Goal: Task Accomplishment & Management: Use online tool/utility

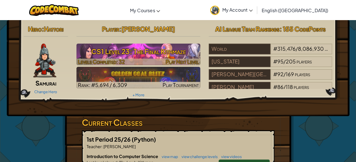
click at [178, 44] on img at bounding box center [139, 55] width 124 height 22
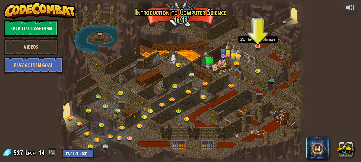
click at [258, 45] on img at bounding box center [258, 40] width 6 height 13
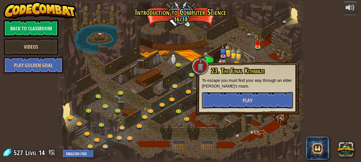
click at [227, 95] on button "Play" at bounding box center [247, 100] width 91 height 17
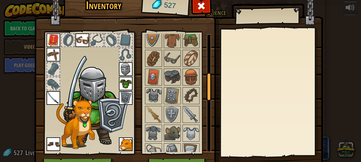
drag, startPoint x: 206, startPoint y: 49, endPoint x: 205, endPoint y: 87, distance: 37.7
click at [206, 87] on div at bounding box center [208, 87] width 5 height 28
click at [191, 126] on img at bounding box center [191, 133] width 16 height 16
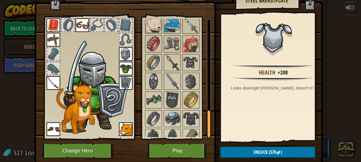
scroll to position [395, 0]
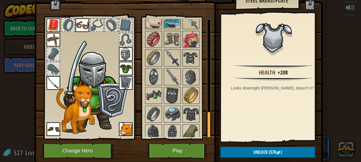
drag, startPoint x: 206, startPoint y: 71, endPoint x: 214, endPoint y: 147, distance: 76.9
click at [214, 147] on div "Inventory 527 Available Equip Equip Equip Equip Equip Equip Equip Equip Equip E…" at bounding box center [180, 71] width 288 height 187
click at [187, 109] on img at bounding box center [191, 114] width 16 height 16
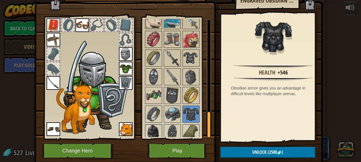
click at [147, 125] on img at bounding box center [153, 133] width 16 height 16
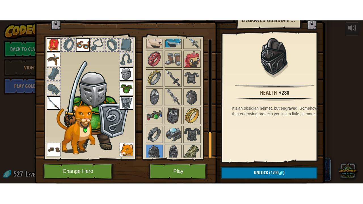
scroll to position [15, 0]
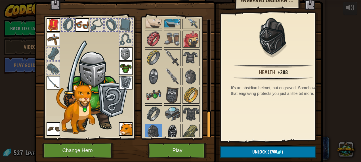
click at [169, 130] on img at bounding box center [172, 133] width 16 height 16
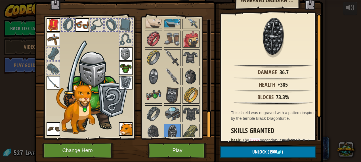
click at [189, 76] on img at bounding box center [191, 77] width 16 height 16
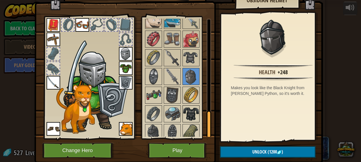
click at [193, 106] on img at bounding box center [191, 114] width 16 height 16
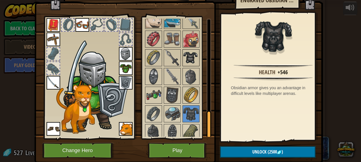
click at [189, 50] on img at bounding box center [191, 58] width 16 height 16
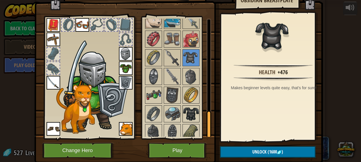
click at [190, 106] on img at bounding box center [191, 114] width 16 height 16
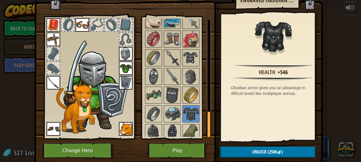
click at [171, 129] on img at bounding box center [172, 133] width 16 height 16
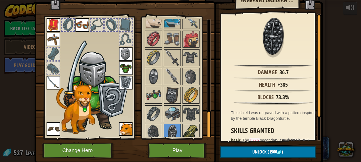
click at [188, 125] on img at bounding box center [191, 133] width 16 height 16
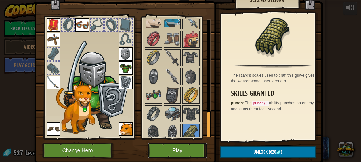
click at [196, 151] on button "Play" at bounding box center [177, 151] width 59 height 16
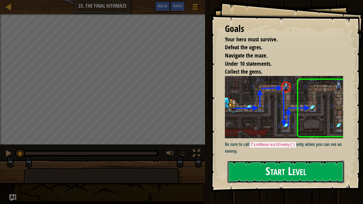
click at [296, 162] on button "Start Level" at bounding box center [285, 172] width 117 height 22
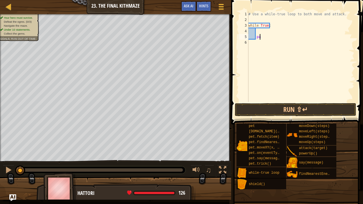
type textarea "p"
click at [259, 29] on div "# Use a while-true loop to both move and attack. while True :" at bounding box center [300, 62] width 107 height 102
type textarea "hero.moveRight"
click at [259, 37] on div "# Use a while-true loop to both move and attack. while True : hero . moveRight" at bounding box center [300, 62] width 107 height 102
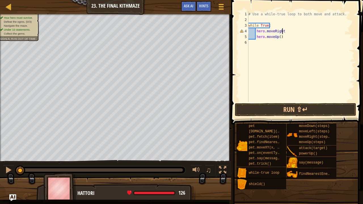
click at [284, 29] on div "# Use a while-true loop to both move and attack. while True : hero . moveRight …" at bounding box center [300, 62] width 107 height 102
type textarea "hero.moveRight()"
click at [253, 43] on div "# Use a while-true loop to both move and attack. while True : hero . moveRight …" at bounding box center [300, 62] width 107 height 102
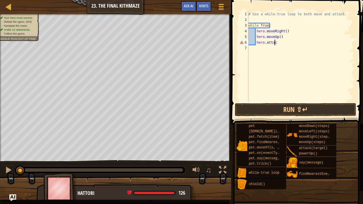
type textarea "hero.attack"
click at [254, 18] on div "# Use a while-true loop to both move and attack. while True : hero . moveRight …" at bounding box center [300, 62] width 107 height 102
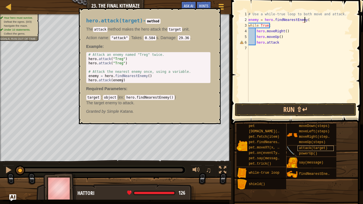
scroll to position [3, 5]
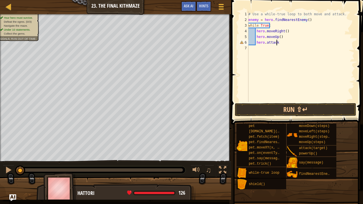
click at [277, 43] on div "# Use a while-true loop to both move and attack. enemy = hero . findNearestEnem…" at bounding box center [300, 62] width 107 height 102
click at [267, 109] on button "Run ⇧↵" at bounding box center [295, 109] width 121 height 13
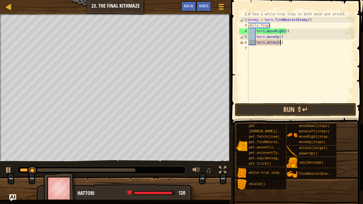
scroll to position [3, 2]
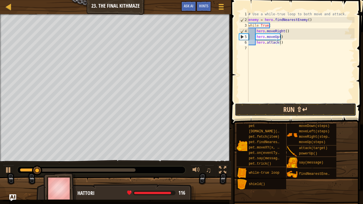
click at [260, 107] on button "Run ⇧↵" at bounding box center [295, 109] width 121 height 13
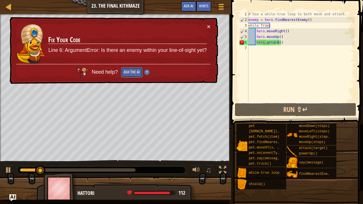
click at [128, 73] on button "Ask the AI" at bounding box center [132, 72] width 22 height 10
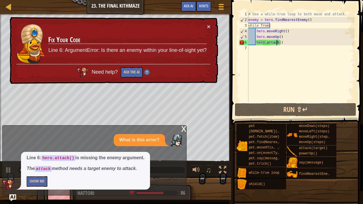
click at [277, 42] on div "# Use a while-true loop to both move and attack. enemy = hero . findNearestEnem…" at bounding box center [300, 62] width 107 height 102
click at [278, 42] on div "# Use a while-true loop to both move and attack. enemy = hero . findNearestEnem…" at bounding box center [300, 62] width 107 height 102
click at [35, 162] on button "Show Me" at bounding box center [37, 181] width 21 height 10
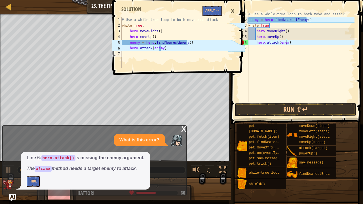
scroll to position [3, 3]
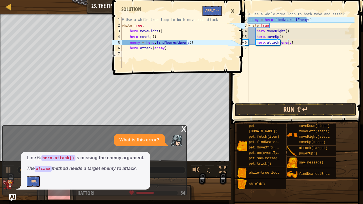
type textarea "hero.attack(enemy)"
click at [264, 115] on button "Run ⇧↵" at bounding box center [295, 109] width 121 height 13
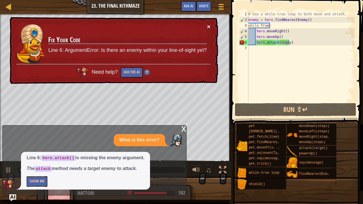
click at [207, 26] on button "×" at bounding box center [208, 27] width 3 height 6
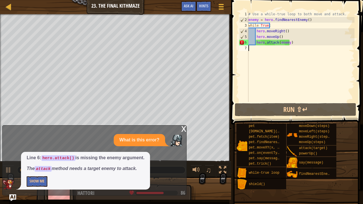
click at [298, 54] on div "# Use a while-true loop to both move and attack. enemy = hero . findNearestEnem…" at bounding box center [300, 62] width 107 height 102
click at [294, 40] on div "# Use a while-true loop to both move and attack. enemy = hero . findNearestEnem…" at bounding box center [300, 62] width 107 height 102
type textarea "hero.attack(enemy)"
click at [256, 101] on div "# Use a while-true loop to both move and attack. enemy = hero . findNearestEnem…" at bounding box center [300, 62] width 107 height 102
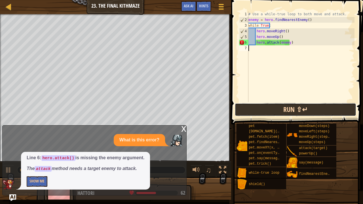
click at [256, 110] on button "Run ⇧↵" at bounding box center [295, 109] width 121 height 13
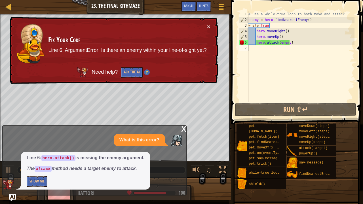
click at [206, 28] on td "Fix Your Code Line 6: ArgumentError: Is there an enemy within your line-of-sigh…" at bounding box center [127, 44] width 159 height 41
click at [208, 27] on button "×" at bounding box center [208, 27] width 3 height 6
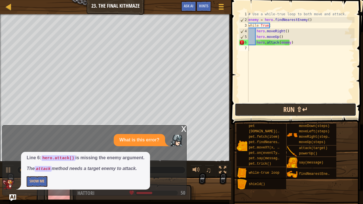
click at [271, 108] on button "Run ⇧↵" at bounding box center [295, 109] width 121 height 13
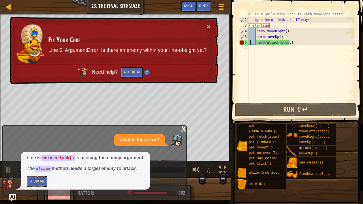
click at [250, 42] on div "# Use a while-true loop to both move and attack. enemy = hero . findNearestEnem…" at bounding box center [300, 62] width 107 height 102
type textarea "hero.attack(enemy)"
click at [248, 42] on div "# Use a while-true loop to both move and attack. enemy = hero . findNearestEnem…" at bounding box center [300, 62] width 107 height 102
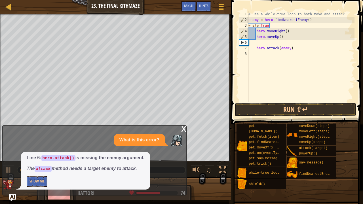
click at [257, 43] on div "# Use a while-true loop to both move and attack. enemy = hero . findNearestEnem…" at bounding box center [300, 62] width 107 height 102
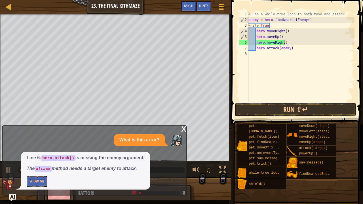
scroll to position [3, 3]
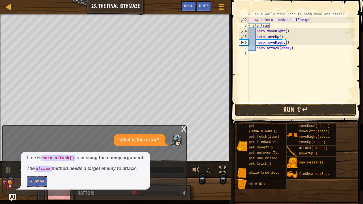
click at [252, 111] on button "Run ⇧↵" at bounding box center [295, 109] width 121 height 13
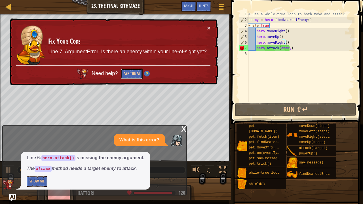
click at [128, 74] on button "Ask the AI" at bounding box center [132, 74] width 22 height 10
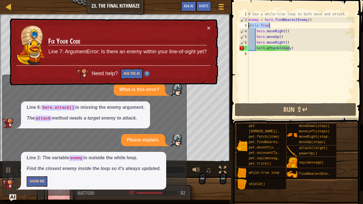
drag, startPoint x: 269, startPoint y: 26, endPoint x: 248, endPoint y: 26, distance: 21.3
click at [248, 26] on div "hero.moveRight() 1 2 3 4 5 6 7 8 # Use a while-true loop to both move and attac…" at bounding box center [296, 56] width 117 height 91
type textarea "while True:"
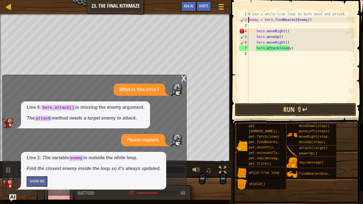
click at [249, 19] on div "# Use a while-true loop to both move and attack. enemy = hero . findNearestEnem…" at bounding box center [300, 62] width 107 height 102
click at [249, 14] on div "# Use a while-true loop to both move and attack. enemy = hero . findNearestEnem…" at bounding box center [300, 62] width 107 height 102
click at [249, 18] on div "# Use a while-true loop to both move and attack. enemy = hero . findNearestEnem…" at bounding box center [300, 62] width 107 height 102
type textarea "enemy = hero.findNearestEnemy()"
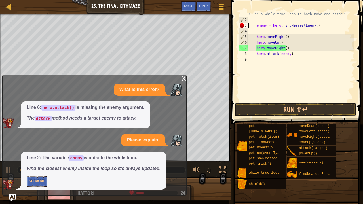
click at [254, 21] on div "# Use a while-true loop to both move and attack. enemy = hero . findNearestEnem…" at bounding box center [300, 62] width 107 height 102
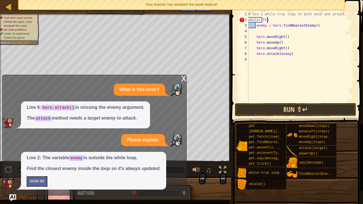
scroll to position [3, 1]
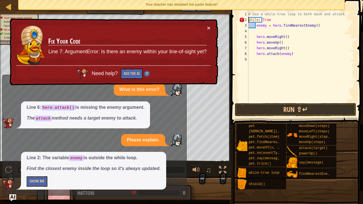
click at [249, 19] on div "# Use a while-true loop to both move and attack. while : True enemy = hero . fi…" at bounding box center [300, 62] width 107 height 102
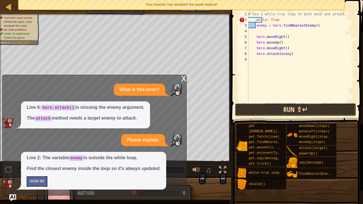
click at [244, 110] on button "Run ⇧↵" at bounding box center [295, 109] width 121 height 13
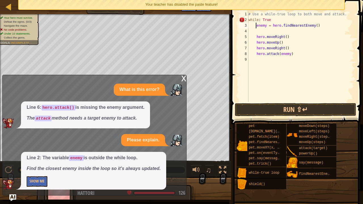
click at [255, 26] on div "# Use a while-true loop to both move and attack. while : True enemy = hero . fi…" at bounding box center [300, 62] width 107 height 102
type textarea "while: Trueenemy = hero.findNearestEnemy()"
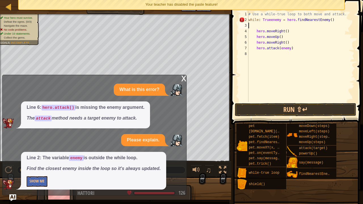
click at [255, 26] on div "# Use a while-true loop to both move and attack. while : Trueenemy = hero . fin…" at bounding box center [300, 62] width 107 height 102
click at [269, 20] on div "# Use a while-true loop to both move and attack. while : Trueenemy = hero . fin…" at bounding box center [300, 62] width 107 height 102
click at [260, 20] on div "# Use a while-true loop to both move and attack. while : True enemy = hero . fi…" at bounding box center [300, 62] width 107 height 102
click at [259, 20] on div "# Use a while-true loop to both move and attack. while : True enemy = hero . fi…" at bounding box center [300, 62] width 107 height 102
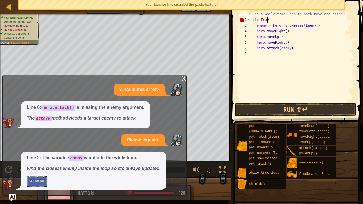
click at [268, 20] on div "# Use a while-true loop to both move and attack. while True enemy = hero . find…" at bounding box center [300, 62] width 107 height 102
click at [259, 104] on button "Run ⇧↵" at bounding box center [295, 109] width 121 height 13
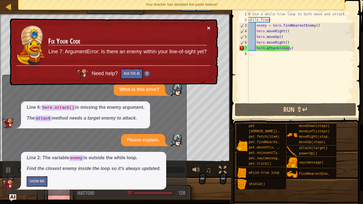
click at [209, 26] on button "×" at bounding box center [208, 28] width 3 height 6
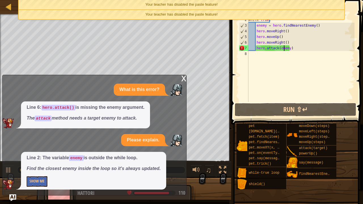
click at [296, 47] on div "# Use a while-true loop to both move and attack. while True : enemy = hero . fi…" at bounding box center [300, 62] width 107 height 102
click at [183, 78] on div "x" at bounding box center [183, 78] width 5 height 6
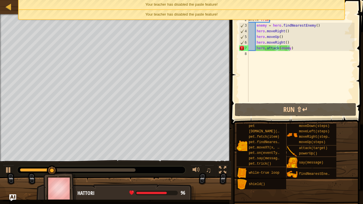
click at [223, 9] on div "Your teacher has disabled the paste feature!" at bounding box center [182, 4] width 326 height 9
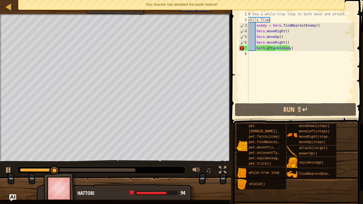
click at [223, 2] on div "Your teacher has disabled the paste feature!" at bounding box center [182, 4] width 326 height 9
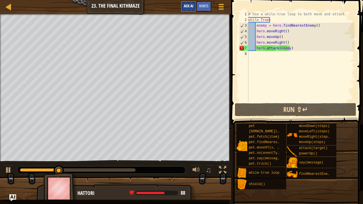
click at [185, 2] on button "Ask AI" at bounding box center [188, 6] width 15 height 10
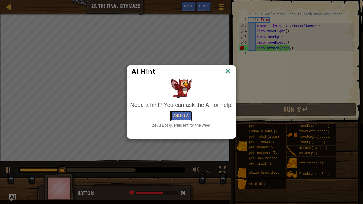
click at [178, 115] on button "Ask the AI" at bounding box center [181, 116] width 22 height 10
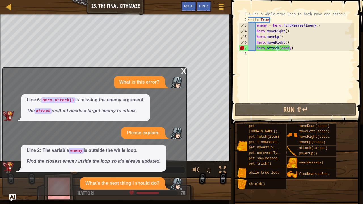
scroll to position [1, 0]
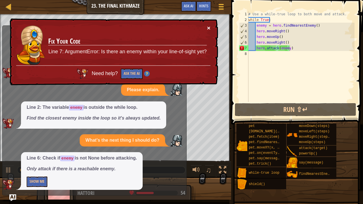
click at [208, 26] on button "×" at bounding box center [208, 28] width 3 height 6
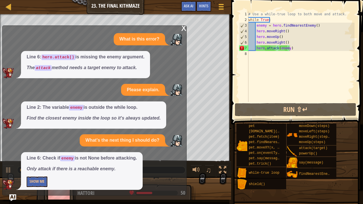
click at [183, 30] on div "x" at bounding box center [183, 28] width 5 height 6
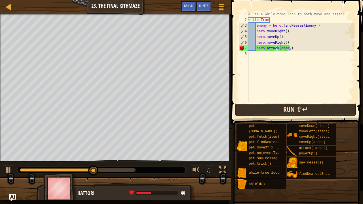
click at [270, 110] on button "Run ⇧↵" at bounding box center [295, 109] width 121 height 13
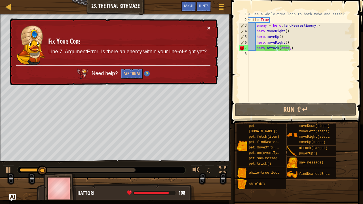
click at [208, 29] on button "×" at bounding box center [208, 28] width 3 height 6
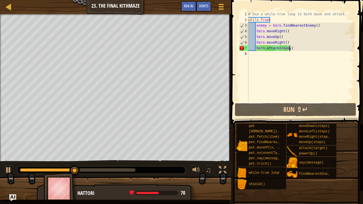
click at [290, 48] on div "# Use a while-true loop to both move and attack. while True : enemy = hero . fi…" at bounding box center [300, 62] width 107 height 102
click at [254, 48] on div "# Use a while-true loop to both move and attack. while True : enemy = hero . fi…" at bounding box center [300, 62] width 107 height 102
click at [255, 48] on div "# Use a while-true loop to both move and attack. while True : enemy = hero . fi…" at bounding box center [300, 62] width 107 height 102
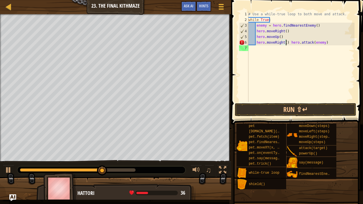
type textarea "hero.attack(enemy)"
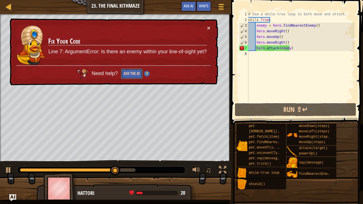
click at [130, 71] on button "Ask the AI" at bounding box center [132, 74] width 22 height 10
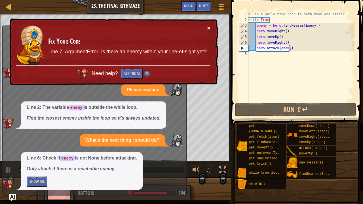
click at [207, 26] on button "×" at bounding box center [208, 28] width 3 height 6
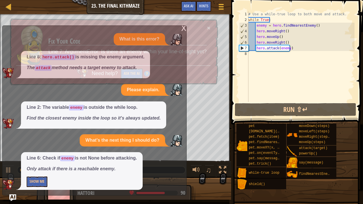
click at [184, 28] on td "Fix Your Code Line 7: ArgumentError: Is there an enemy within your line-of-sigh…" at bounding box center [127, 45] width 159 height 41
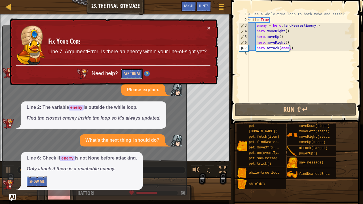
click at [130, 69] on button "Ask the AI" at bounding box center [132, 74] width 22 height 10
click at [208, 28] on button "×" at bounding box center [208, 28] width 3 height 6
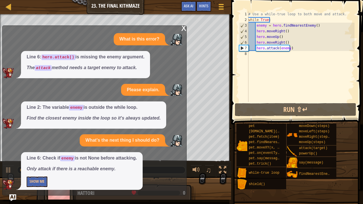
click at [183, 29] on div "x" at bounding box center [183, 28] width 5 height 6
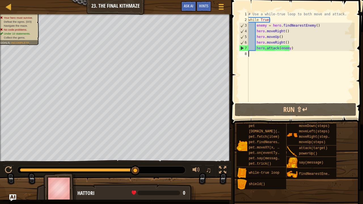
scroll to position [3, 0]
click at [255, 53] on div "# Use a while-true loop to both move and attack. while True : enemy = hero . fi…" at bounding box center [300, 62] width 107 height 102
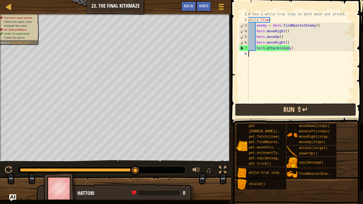
click at [271, 112] on button "Run ⇧↵" at bounding box center [295, 109] width 121 height 13
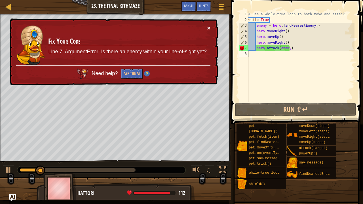
click at [208, 26] on button "×" at bounding box center [208, 28] width 3 height 6
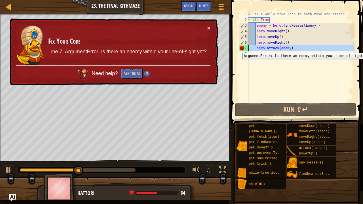
click at [248, 48] on div "7" at bounding box center [243, 48] width 9 height 6
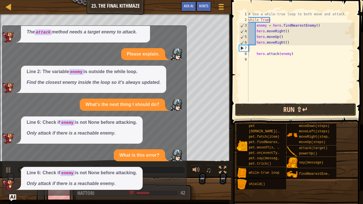
click at [251, 111] on button "Run ⇧↵" at bounding box center [295, 109] width 121 height 13
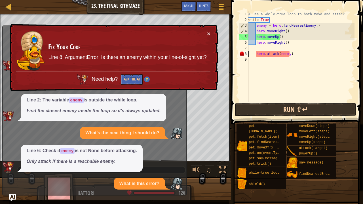
scroll to position [52, 0]
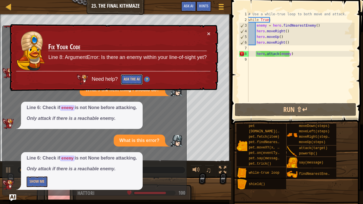
click at [129, 78] on button "Ask the AI" at bounding box center [132, 79] width 22 height 11
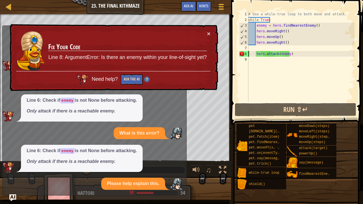
scroll to position [115, 0]
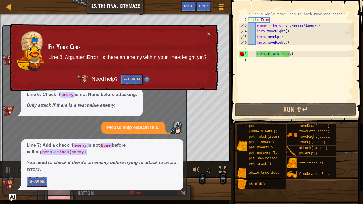
click at [290, 54] on div "# Use a while-true loop to both move and attack. while True : enemy = hero . fi…" at bounding box center [300, 62] width 107 height 102
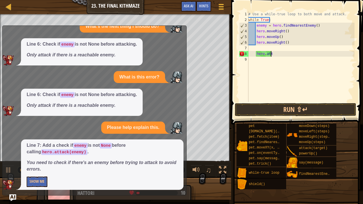
type textarea "h"
click at [262, 47] on div "# Use a while-true loop to both move and attack. while True : enemy = hero . fi…" at bounding box center [300, 62] width 107 height 102
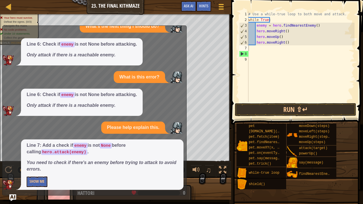
drag, startPoint x: 167, startPoint y: 48, endPoint x: 150, endPoint y: 104, distance: 58.8
click at [150, 104] on div "What is this error? Line 6: hero.attack() is missing the enemy argument. The at…" at bounding box center [93, 54] width 181 height 271
drag, startPoint x: 163, startPoint y: 35, endPoint x: 102, endPoint y: 128, distance: 111.5
click at [102, 128] on div "What is this error? Line 6: hero.attack() is missing the enemy argument. The at…" at bounding box center [93, 54] width 181 height 271
drag, startPoint x: 148, startPoint y: 28, endPoint x: 143, endPoint y: 43, distance: 15.9
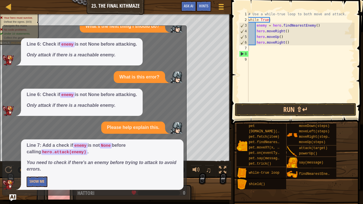
click at [143, 43] on div "What is this error? Line 6: hero.attack() is missing the enemy argument. The at…" at bounding box center [93, 54] width 181 height 271
click at [185, 33] on div "x What is this error? Line 6: hero.attack() is missing the enemy argument. The …" at bounding box center [94, 111] width 184 height 170
click at [252, 110] on button "Run ⇧↵" at bounding box center [295, 109] width 121 height 13
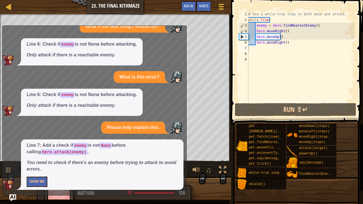
click at [180, 38] on div "Line 6: Check if enemy is not None before attacking. Only attack if there is a …" at bounding box center [93, 51] width 181 height 27
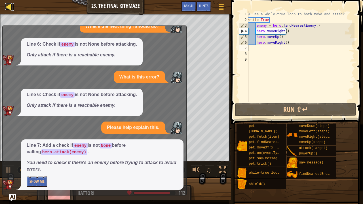
click at [6, 10] on div at bounding box center [8, 6] width 7 height 7
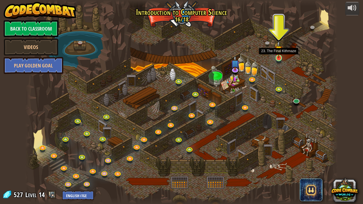
click at [279, 56] on img at bounding box center [279, 50] width 8 height 18
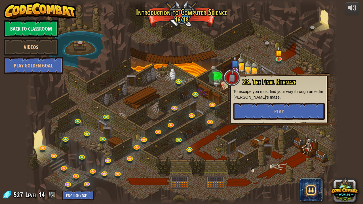
click at [215, 83] on div at bounding box center [181, 102] width 313 height 204
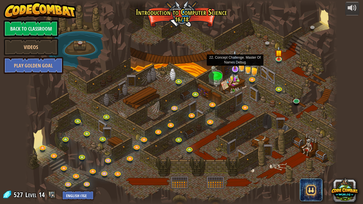
click at [233, 69] on img at bounding box center [235, 60] width 9 height 20
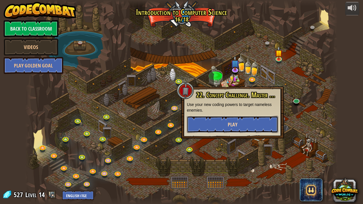
click at [217, 117] on button "Play" at bounding box center [232, 124] width 91 height 17
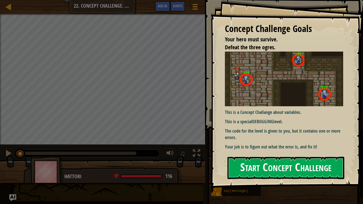
click at [281, 101] on div "Concept Challenge Goals Your hero must survive. Defeat the three ogres. This is…" at bounding box center [287, 94] width 152 height 188
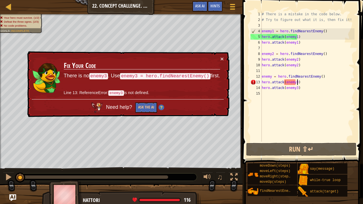
click at [300, 82] on div "# There is a mistake in the code below. # Try to figure out what it is, then fi…" at bounding box center [308, 82] width 94 height 142
type textarea "hero.attack(enemy3)"
click at [222, 57] on button "×" at bounding box center [223, 60] width 4 height 6
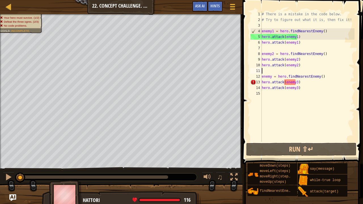
click at [285, 73] on div "# There is a mistake in the code below. # Try to figure out what it is, then fi…" at bounding box center [308, 82] width 94 height 142
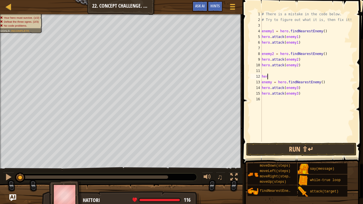
scroll to position [3, 0]
type textarea "h"
click at [275, 151] on button "Run ⇧↵" at bounding box center [301, 149] width 110 height 13
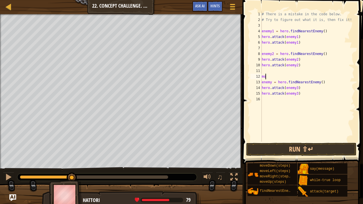
type textarea "m"
click at [252, 150] on button "Run ⇧↵" at bounding box center [301, 149] width 110 height 13
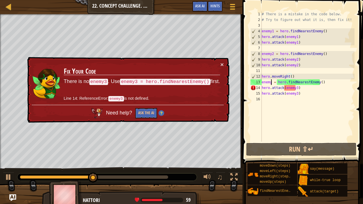
click at [271, 83] on div "# There is a mistake in the code below. # Try to figure out what it is, then fi…" at bounding box center [308, 82] width 94 height 142
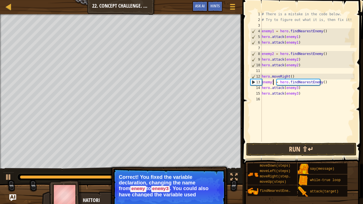
type textarea "enemy3 = hero.findNearestEnemy()"
click at [263, 153] on button "Run ⇧↵" at bounding box center [301, 149] width 110 height 13
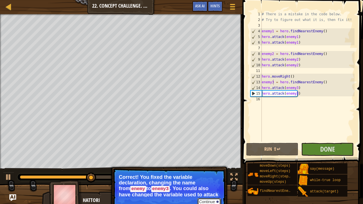
click at [216, 162] on button "Continue" at bounding box center [209, 201] width 24 height 7
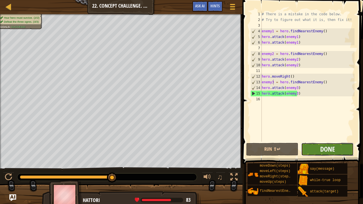
click at [328, 145] on span "Done" at bounding box center [327, 149] width 15 height 9
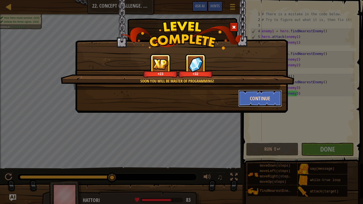
click at [253, 102] on button "Continue" at bounding box center [260, 98] width 44 height 17
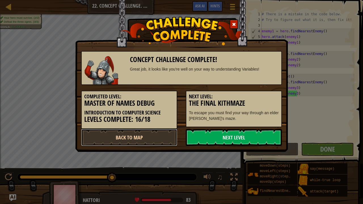
click at [112, 134] on link "Back to Map" at bounding box center [129, 137] width 96 height 17
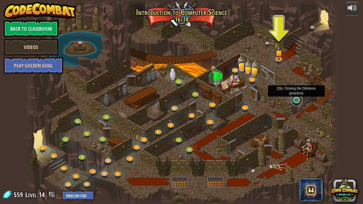
click at [296, 97] on link at bounding box center [296, 100] width 11 height 11
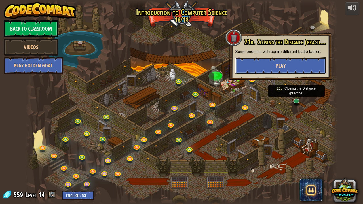
click at [288, 70] on button "Play" at bounding box center [280, 65] width 91 height 17
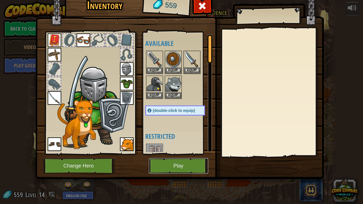
click at [171, 162] on button "Play" at bounding box center [178, 166] width 59 height 16
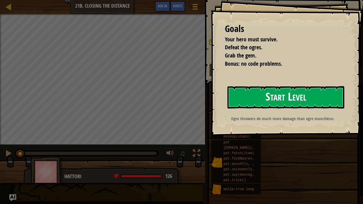
click at [290, 99] on button "Start Level" at bounding box center [285, 97] width 117 height 22
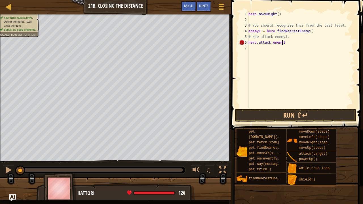
scroll to position [3, 3]
type textarea "hero.attack(enemy1)"
click at [251, 113] on button "Run ⇧↵" at bounding box center [295, 115] width 121 height 13
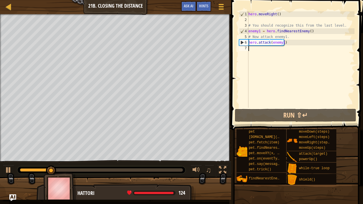
click at [259, 50] on div "hero . moveRight ( ) # You should recognize this from the last level. enemy1 = …" at bounding box center [300, 65] width 107 height 108
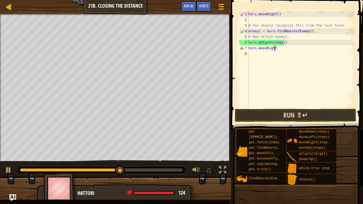
scroll to position [3, 2]
type textarea "hero.moveRight()"
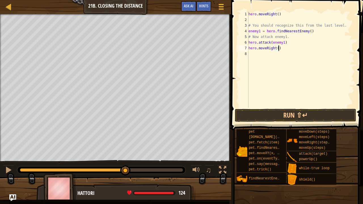
click at [253, 55] on div "hero . moveRight ( ) # You should recognize this from the last level. enemy1 = …" at bounding box center [300, 65] width 107 height 108
click at [250, 116] on button "Run ⇧↵" at bounding box center [295, 115] width 121 height 13
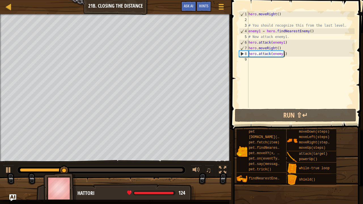
click at [282, 54] on div "hero . moveRight ( ) # You should recognize this from the last level. enemy1 = …" at bounding box center [300, 65] width 107 height 108
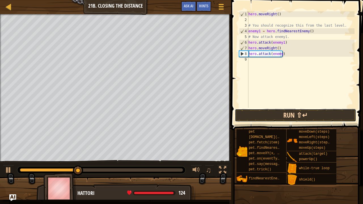
click at [268, 119] on button "Run ⇧↵" at bounding box center [295, 115] width 121 height 13
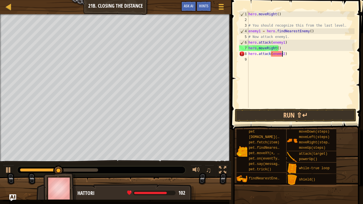
scroll to position [3, 3]
type textarea "hero.attack(enemy2)"
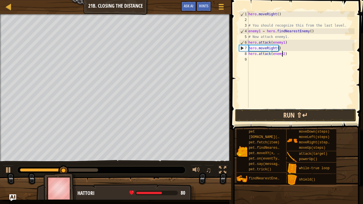
click at [258, 109] on button "Run ⇧↵" at bounding box center [295, 115] width 121 height 13
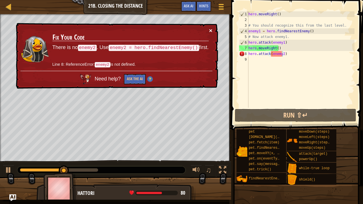
click at [210, 29] on button "×" at bounding box center [210, 31] width 3 height 6
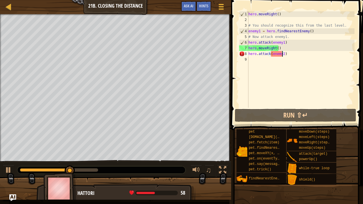
click at [254, 20] on div "hero . moveRight ( ) # You should recognize this from the last level. enemy1 = …" at bounding box center [300, 65] width 107 height 108
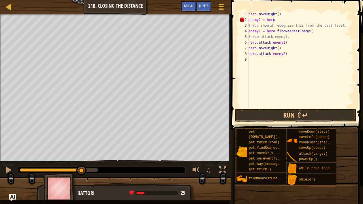
scroll to position [3, 2]
click at [282, 55] on div "hero . moveRight ( ) enemy2 = hero # You should recognize this from the last le…" at bounding box center [300, 65] width 107 height 108
click at [284, 19] on div "hero . moveRight ( ) enemy2 = hero # You should recognize this from the last le…" at bounding box center [300, 65] width 107 height 108
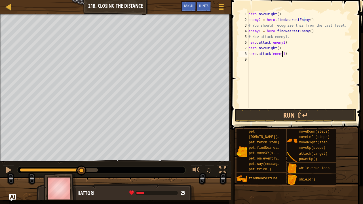
click at [282, 54] on div "hero . moveRight ( ) enemy2 = hero . findNearestEnemy ( ) # You should recogniz…" at bounding box center [300, 65] width 107 height 108
click at [267, 115] on button "Run ⇧↵" at bounding box center [295, 115] width 121 height 13
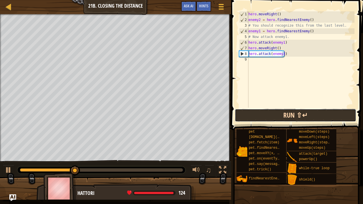
click at [279, 120] on button "Run ⇧↵" at bounding box center [295, 115] width 121 height 13
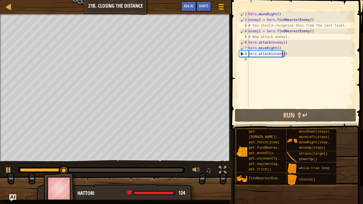
click at [277, 48] on div "hero . moveRight ( ) enemy2 = hero . findNearestEnemy ( ) # You should recogniz…" at bounding box center [300, 65] width 107 height 108
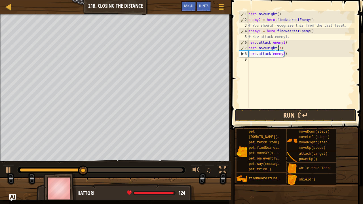
click at [263, 115] on button "Run ⇧↵" at bounding box center [295, 115] width 121 height 13
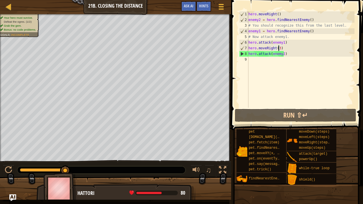
click at [285, 53] on div "hero . moveRight ( ) enemy2 = hero . findNearestEnemy ( ) # You should recogniz…" at bounding box center [300, 65] width 107 height 108
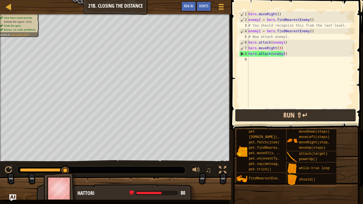
click at [265, 115] on button "Run ⇧↵" at bounding box center [295, 115] width 121 height 13
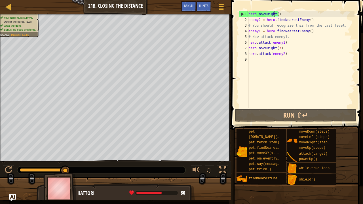
click at [274, 14] on div "hero . moveRight ( ) enemy2 = hero . findNearestEnemy ( ) # You should recogniz…" at bounding box center [300, 65] width 107 height 108
click at [278, 48] on div "hero . moveRight ( ) enemy2 = hero . findNearestEnemy ( ) # You should recogniz…" at bounding box center [300, 65] width 107 height 108
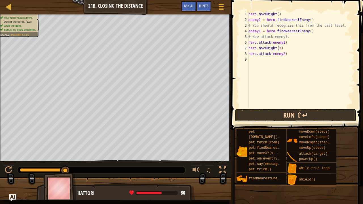
click at [254, 118] on button "Run ⇧↵" at bounding box center [295, 115] width 121 height 13
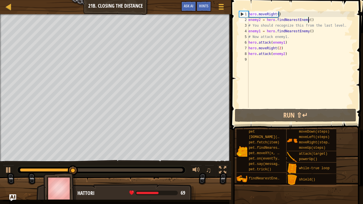
click at [309, 19] on div "hero . moveRight ( ) enemy2 = hero . findNearestEnemy ( ) # You should recogniz…" at bounding box center [300, 65] width 107 height 108
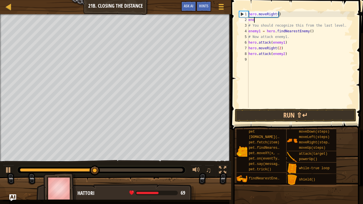
scroll to position [3, 0]
type textarea "e"
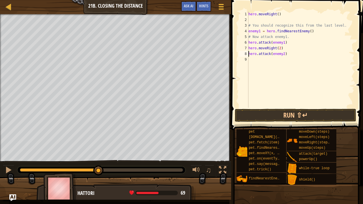
click at [249, 54] on div "hero . moveRight ( ) # You should recognize this from the last level. enemy1 = …" at bounding box center [300, 65] width 107 height 108
type textarea "hero.attack(enemy2)"
click at [250, 53] on div "hero . moveRight ( ) # You should recognize this from the last level. enemy1 = …" at bounding box center [302, 65] width 106 height 108
type textarea "h"
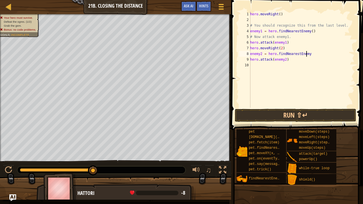
scroll to position [3, 5]
type textarea "enemy2 = hero.findNearestEnemy()"
click at [278, 114] on button "Run ⇧↵" at bounding box center [295, 115] width 121 height 13
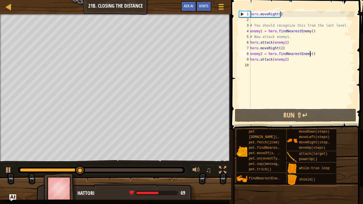
click at [272, 67] on div "hero . moveRight ( ) # You should recognize this from the last level. enemy1 = …" at bounding box center [302, 65] width 106 height 108
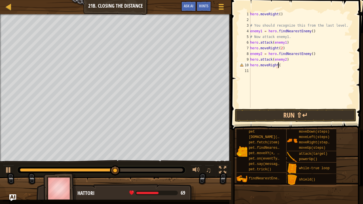
scroll to position [3, 2]
type textarea "hero.moveRight()"
click at [263, 113] on button "Run ⇧↵" at bounding box center [295, 115] width 121 height 13
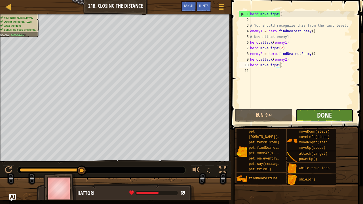
click at [327, 117] on span "Done" at bounding box center [324, 115] width 15 height 9
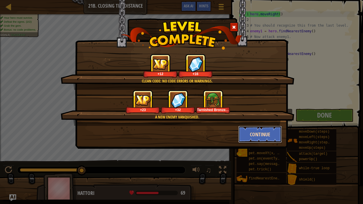
click at [253, 133] on button "Continue" at bounding box center [260, 134] width 44 height 17
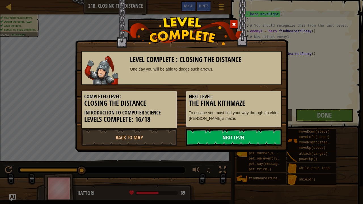
click at [253, 133] on link "Next Level" at bounding box center [234, 137] width 96 height 17
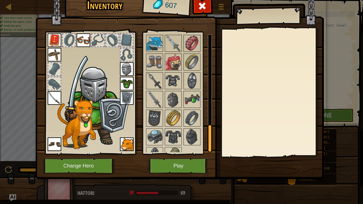
scroll to position [395, 0]
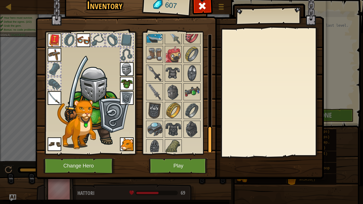
drag, startPoint x: 209, startPoint y: 55, endPoint x: 217, endPoint y: 148, distance: 93.3
click at [217, 148] on div "Inventory 607 Available Equip Equip Equip Equip Equip Equip Equip Equip Equip E…" at bounding box center [181, 86] width 288 height 187
click at [170, 128] on img at bounding box center [173, 129] width 16 height 16
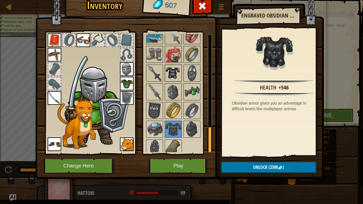
click at [172, 65] on img at bounding box center [173, 73] width 16 height 16
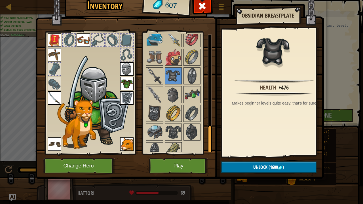
scroll to position [388, 0]
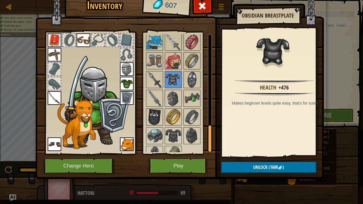
drag, startPoint x: 209, startPoint y: 136, endPoint x: 153, endPoint y: 111, distance: 60.9
click at [153, 111] on img at bounding box center [155, 117] width 16 height 16
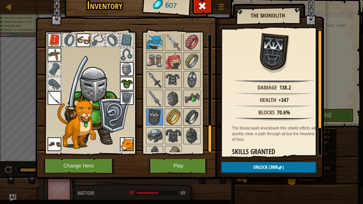
click at [191, 109] on img at bounding box center [192, 117] width 16 height 16
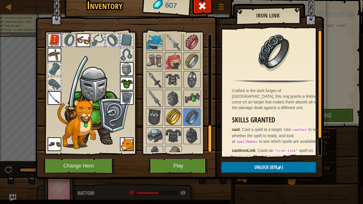
click at [180, 109] on img at bounding box center [173, 117] width 16 height 16
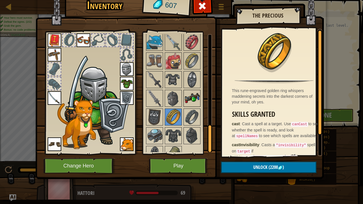
click at [190, 91] on img at bounding box center [192, 98] width 16 height 16
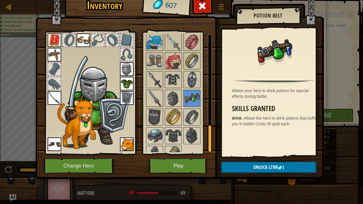
click at [152, 97] on img at bounding box center [155, 98] width 16 height 16
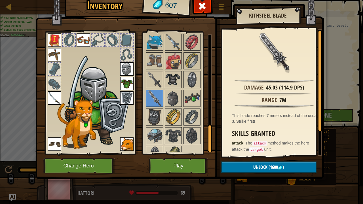
click at [172, 74] on img at bounding box center [173, 80] width 16 height 16
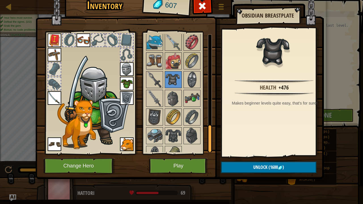
click at [152, 54] on img at bounding box center [155, 61] width 16 height 16
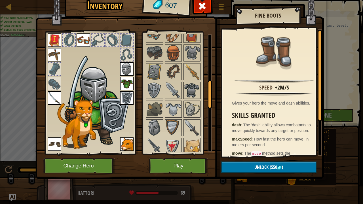
scroll to position [187, 0]
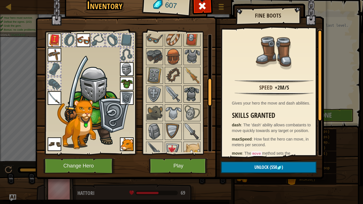
drag, startPoint x: 209, startPoint y: 135, endPoint x: 199, endPoint y: 87, distance: 48.4
click at [199, 87] on div "Available Equip Equip Equip Equip Equip Equip Equip Equip Equip Equip Equip Equ…" at bounding box center [178, 93] width 67 height 118
click at [177, 110] on img at bounding box center [173, 113] width 16 height 16
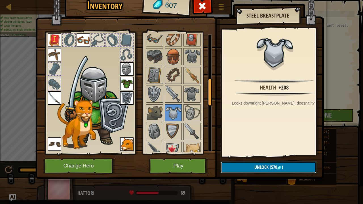
click at [254, 162] on span "Unlock" at bounding box center [261, 167] width 14 height 6
click at [254, 162] on button "Confirm" at bounding box center [269, 168] width 96 height 12
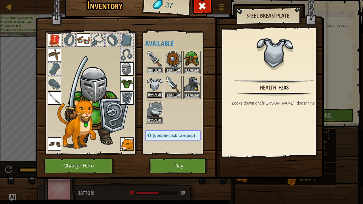
click at [153, 93] on button "Equip" at bounding box center [155, 95] width 16 height 6
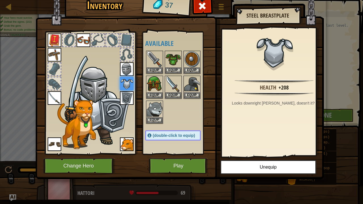
click at [127, 81] on img at bounding box center [127, 84] width 14 height 14
click at [198, 5] on span at bounding box center [202, 5] width 9 height 9
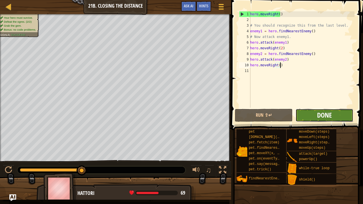
click at [320, 113] on span "Done" at bounding box center [324, 115] width 15 height 9
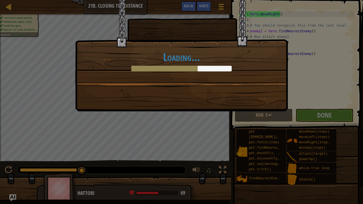
click at [145, 123] on div "Loading..." at bounding box center [181, 102] width 363 height 204
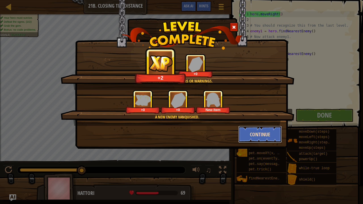
click at [261, 135] on button "Continue" at bounding box center [260, 134] width 44 height 17
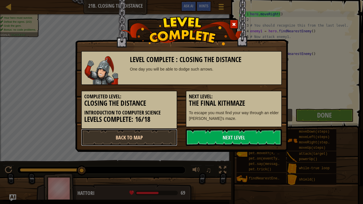
click at [150, 136] on link "Back to Map" at bounding box center [129, 137] width 96 height 17
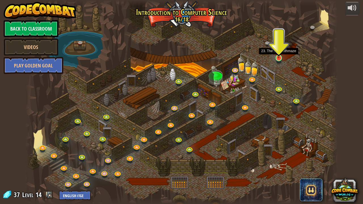
click at [278, 52] on img at bounding box center [279, 50] width 8 height 18
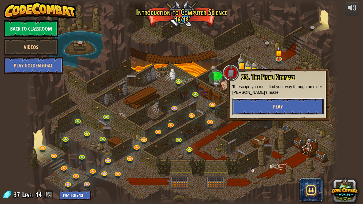
click at [244, 107] on button "Play" at bounding box center [277, 106] width 91 height 17
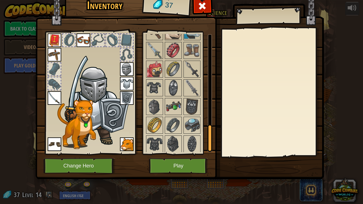
scroll to position [420, 0]
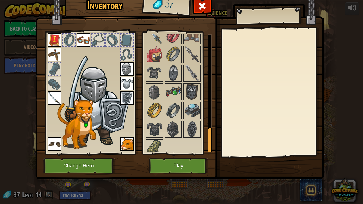
drag, startPoint x: 210, startPoint y: 42, endPoint x: 252, endPoint y: 168, distance: 132.9
click at [252, 162] on div "Inventory 37 Available Equip Equip Equip Equip Equip Equip Equip Equip Equip Eq…" at bounding box center [181, 86] width 288 height 187
click at [170, 123] on img at bounding box center [173, 129] width 16 height 16
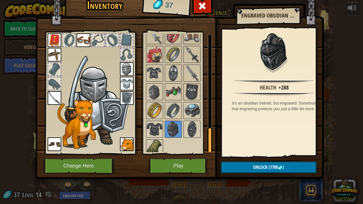
click at [153, 140] on img at bounding box center [155, 148] width 16 height 16
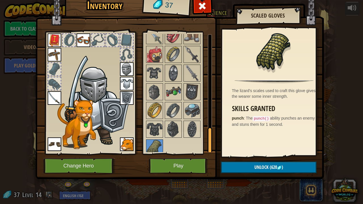
click at [180, 155] on img at bounding box center [179, 77] width 288 height 206
click at [178, 162] on button "Play" at bounding box center [178, 166] width 59 height 16
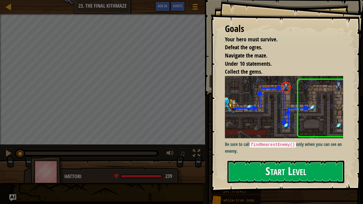
click at [249, 162] on button "Start Level" at bounding box center [285, 172] width 117 height 22
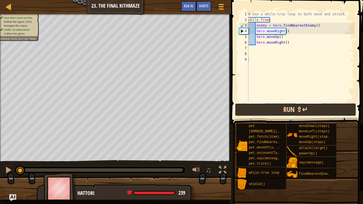
click at [257, 114] on button "Run ⇧↵" at bounding box center [295, 109] width 121 height 13
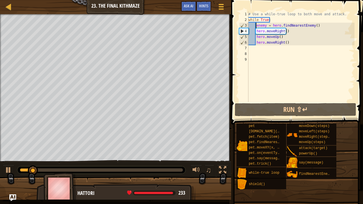
click at [256, 25] on div "# Use a while-true loop to both move and attack. while True : enemy = hero . fi…" at bounding box center [300, 62] width 107 height 102
type textarea "enemy = hero.findNearestEnemy()"
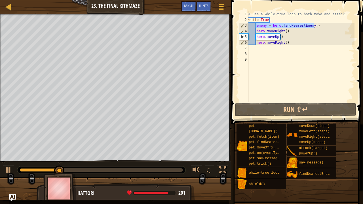
drag, startPoint x: 314, startPoint y: 26, endPoint x: 256, endPoint y: 25, distance: 57.9
click at [256, 25] on div "# Use a while-true loop to both move and attack. while True : enemy = hero . fi…" at bounding box center [300, 62] width 107 height 102
click at [258, 48] on div "# Use a while-true loop to both move and attack. while True : enemy = hero . fi…" at bounding box center [300, 62] width 107 height 102
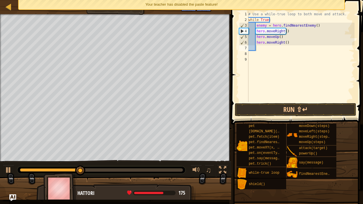
click at [247, 0] on div "Your teacher has disabled the paste feature!" at bounding box center [182, 4] width 326 height 9
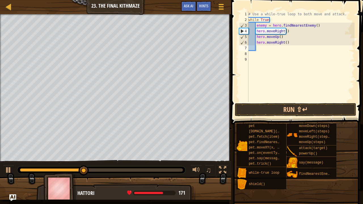
click at [318, 26] on div "# Use a while-true loop to both move and attack. while True : enemy = hero . fi…" at bounding box center [300, 62] width 107 height 102
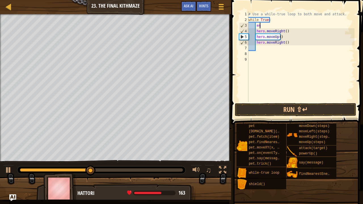
type textarea "e"
click at [261, 47] on div "# Use a while-true loop to both move and attack. while True : hero . moveRight …" at bounding box center [300, 62] width 107 height 102
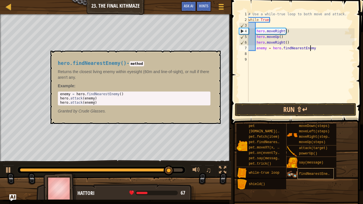
scroll to position [3, 5]
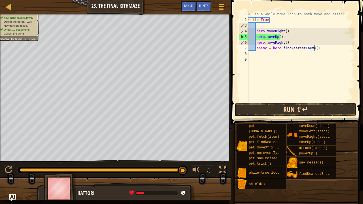
type textarea "enemy = hero.findNearestEnemy()"
click at [248, 108] on button "Run ⇧↵" at bounding box center [295, 109] width 121 height 13
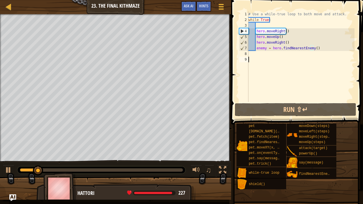
click at [259, 57] on div "# Use a while-true loop to both move and attack. while True : hero . moveRight …" at bounding box center [300, 62] width 107 height 102
click at [254, 56] on div "# Use a while-true loop to both move and attack. while True : hero . moveRight …" at bounding box center [300, 62] width 107 height 102
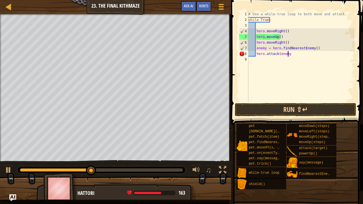
scroll to position [3, 3]
type textarea "hero.attack(enemy)"
click at [251, 62] on div "# Use a while-true loop to both move and attack. while True : hero . moveRight …" at bounding box center [300, 62] width 107 height 102
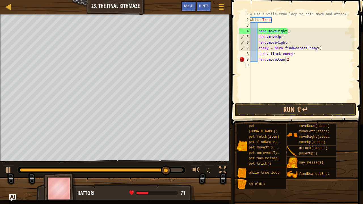
scroll to position [3, 3]
type textarea "hero.moveDown(2)"
click at [264, 65] on div "# Use a while-true loop to both move and attack. while True : hero . moveRight …" at bounding box center [302, 62] width 106 height 102
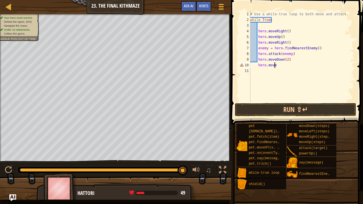
scroll to position [3, 2]
type textarea "hero.moveUp"
click at [257, 70] on div "# Use a while-true loop to both move and attack. while True : hero . moveRight …" at bounding box center [302, 62] width 106 height 102
type textarea "h"
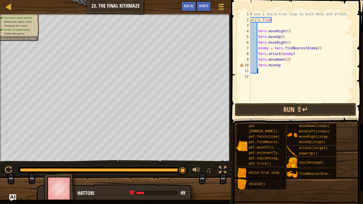
scroll to position [3, 0]
click at [260, 108] on button "Run ⇧↵" at bounding box center [295, 109] width 121 height 13
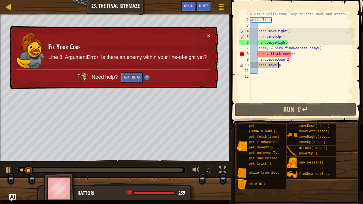
click at [286, 66] on div "# Use a while-true loop to both move and attack. while True : hero . moveRight …" at bounding box center [302, 62] width 106 height 102
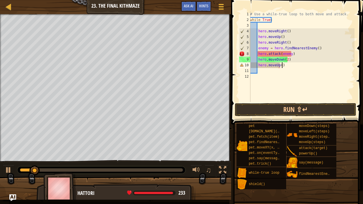
scroll to position [3, 2]
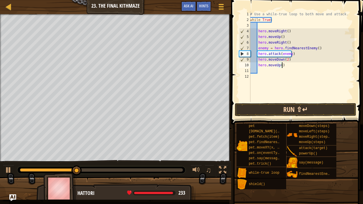
type textarea "hero.moveUp()"
click at [267, 105] on button "Run ⇧↵" at bounding box center [295, 109] width 121 height 13
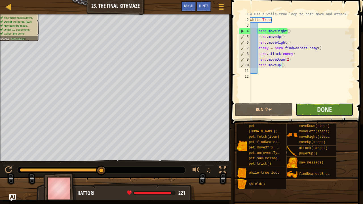
click at [316, 109] on button "Done" at bounding box center [325, 109] width 58 height 13
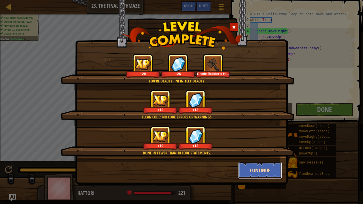
click at [263, 162] on button "Continue" at bounding box center [260, 170] width 44 height 17
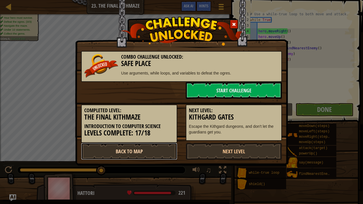
click at [158, 151] on link "Back to Map" at bounding box center [129, 151] width 96 height 17
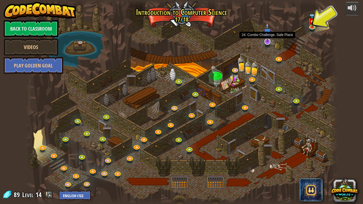
click at [269, 42] on img at bounding box center [267, 32] width 9 height 20
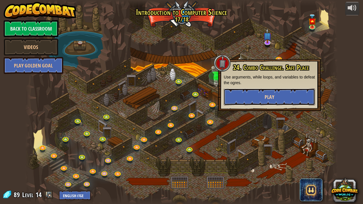
click at [264, 99] on button "Play" at bounding box center [269, 96] width 91 height 17
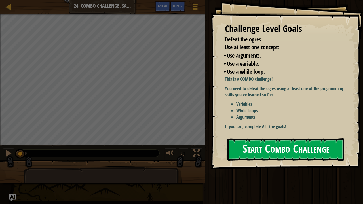
click at [256, 158] on button "Start Combo Challenge" at bounding box center [285, 149] width 117 height 22
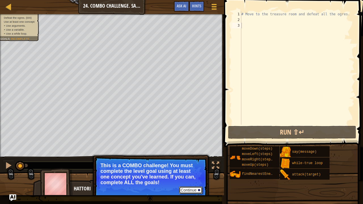
click at [190, 162] on button "Continue" at bounding box center [191, 190] width 24 height 7
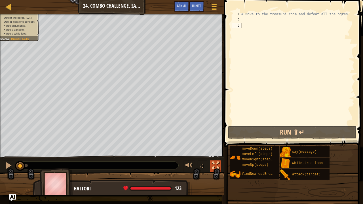
click at [215, 162] on div at bounding box center [215, 165] width 7 height 7
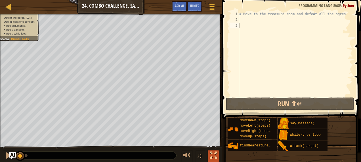
click at [213, 153] on div at bounding box center [213, 155] width 7 height 7
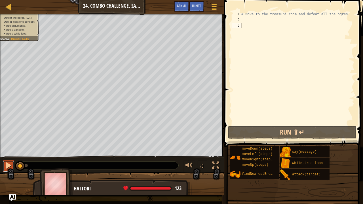
click at [5, 162] on div at bounding box center [8, 165] width 7 height 7
click at [244, 21] on div "# Move to the treasure room and defeat all the ogres." at bounding box center [297, 73] width 114 height 125
type textarea "h"
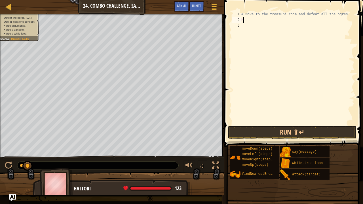
scroll to position [3, 0]
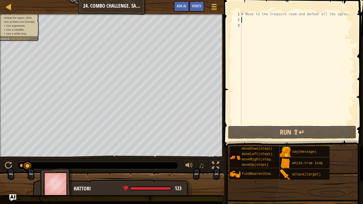
click at [242, 25] on div "# Move to the treasure room and defeat all the ogres." at bounding box center [297, 73] width 114 height 125
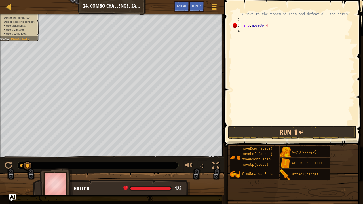
scroll to position [3, 2]
type textarea "hero.moveUp(4)"
click at [248, 134] on button "Run ⇧↵" at bounding box center [292, 132] width 128 height 13
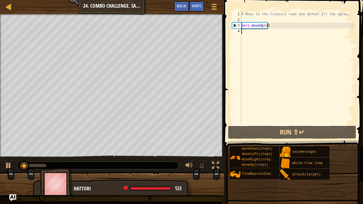
click at [247, 35] on div "# Move to the treasure room and defeat all the ogres. hero . moveUp ( 4 )" at bounding box center [297, 73] width 114 height 125
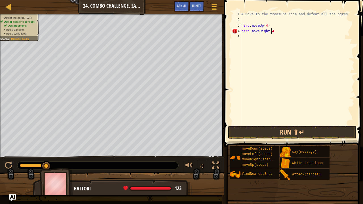
scroll to position [3, 2]
type textarea "hero.moveRight(4)"
click at [260, 133] on button "Run ⇧↵" at bounding box center [292, 132] width 128 height 13
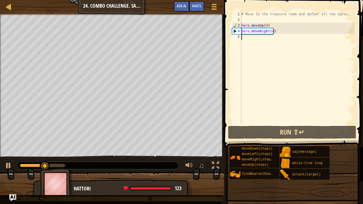
click at [252, 36] on div "# Move to the treasure room and defeat all the ogres. hero . moveUp ( 4 ) hero …" at bounding box center [297, 73] width 114 height 125
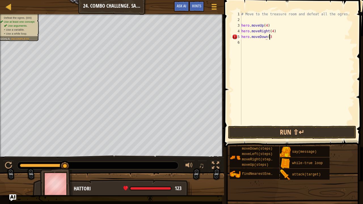
scroll to position [3, 2]
type textarea "hero.moveDown(3)"
click at [254, 134] on button "Run ⇧↵" at bounding box center [292, 132] width 128 height 13
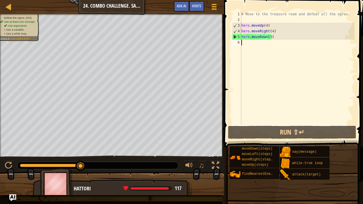
click at [252, 46] on div "# Move to the treasure room and defeat all the ogres. hero . moveUp ( 4 ) hero …" at bounding box center [297, 73] width 114 height 125
click at [248, 19] on div "# Move to the treasure room and defeat all the ogres. hero . moveUp ( 4 ) hero …" at bounding box center [297, 73] width 114 height 125
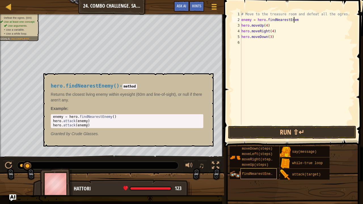
scroll to position [3, 4]
type textarea "enemy = hero.findNearestEnemy"
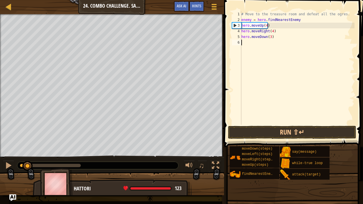
click at [255, 47] on div "# Move to the treasure room and defeat all the ogres. enemy = hero . findNeares…" at bounding box center [297, 73] width 114 height 125
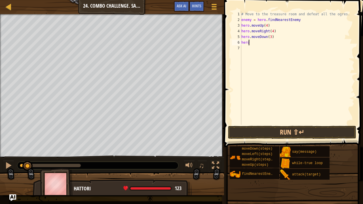
scroll to position [3, 1]
click at [297, 20] on div "# Move to the treasure room and defeat all the ogres. enemy = hero . findNeares…" at bounding box center [297, 73] width 114 height 125
type textarea "e"
click at [252, 41] on div "# Move to the treasure room and defeat all the ogres. hero . moveUp ( 4 ) hero …" at bounding box center [297, 73] width 114 height 125
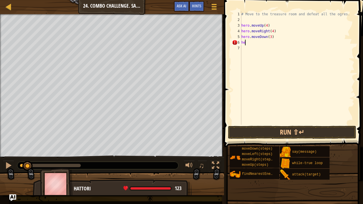
type textarea "h"
type textarea "while True:"
click at [250, 50] on div "# Move to the treasure room and defeat all the ogres. hero . moveUp ( 4 ) hero …" at bounding box center [297, 73] width 114 height 125
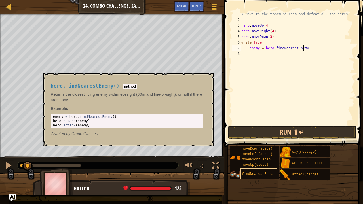
scroll to position [3, 5]
type textarea "enemy = hero.findNearestEnemy()"
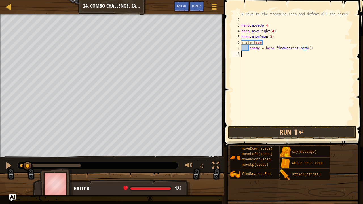
click at [242, 56] on div "# Move to the treasure room and defeat all the ogres. hero . moveUp ( 4 ) hero …" at bounding box center [297, 73] width 114 height 125
type textarea "hero.attack(enemy)"
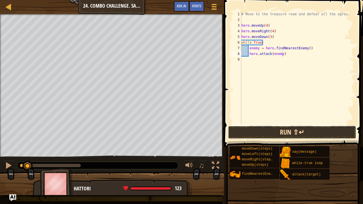
click at [248, 138] on button "Run ⇧↵" at bounding box center [292, 132] width 128 height 13
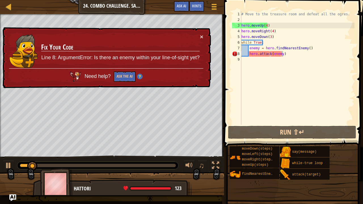
click at [198, 36] on td "Fix Your Code Line 8: ArgumentError: Is there an enemy within your line-of-sigh…" at bounding box center [120, 51] width 159 height 35
click at [201, 36] on div "× Fix Your Code Line 8: ArgumentError: Is there an enemy within your line-of-si…" at bounding box center [106, 57] width 210 height 61
click at [201, 36] on button "×" at bounding box center [201, 37] width 3 height 6
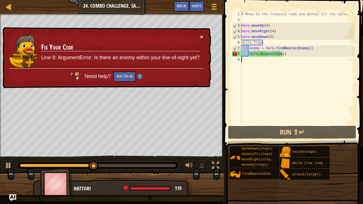
click at [257, 61] on div "# Move to the treasure room and defeat all the ogres. hero . moveUp ( 4 ) hero …" at bounding box center [297, 73] width 114 height 125
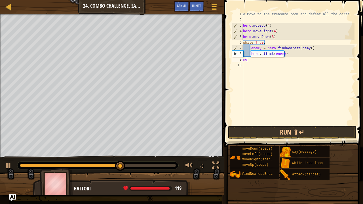
scroll to position [3, 0]
type textarea "m"
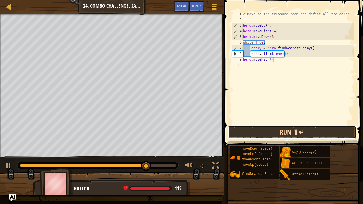
click at [250, 133] on button "Run ⇧↵" at bounding box center [292, 132] width 128 height 13
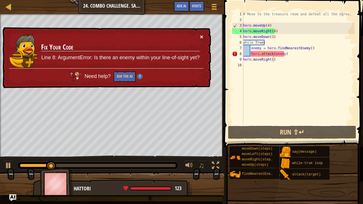
click at [201, 35] on button "×" at bounding box center [201, 37] width 3 height 6
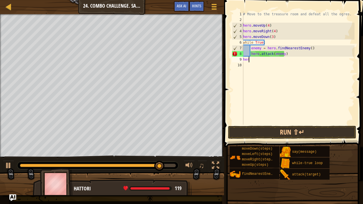
scroll to position [3, 0]
type textarea "h"
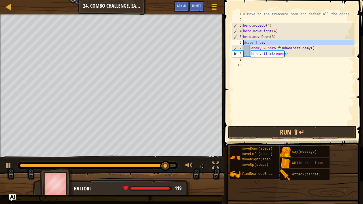
click at [243, 43] on div "6" at bounding box center [237, 43] width 11 height 6
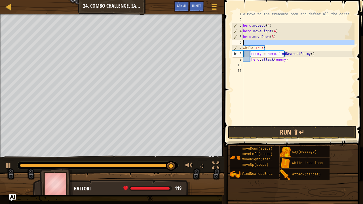
click at [243, 43] on div "6" at bounding box center [237, 43] width 11 height 6
type textarea "while True:"
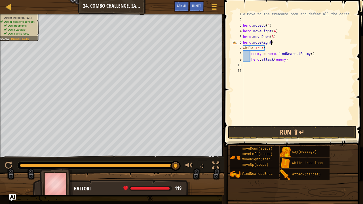
scroll to position [3, 2]
click at [264, 133] on button "Run ⇧↵" at bounding box center [292, 132] width 128 height 13
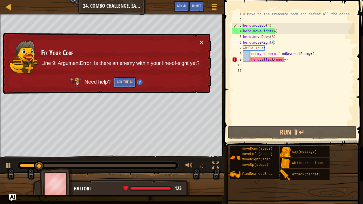
click at [201, 44] on button "×" at bounding box center [201, 42] width 3 height 6
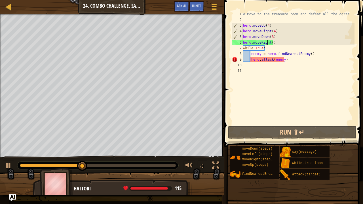
click at [268, 42] on div "# Move to the treasure room and defeat all the ogres. hero . moveUp ( 4 ) hero …" at bounding box center [298, 73] width 113 height 125
click at [269, 43] on div "# Move to the treasure room and defeat all the ogres. hero . moveUp ( 4 ) hero …" at bounding box center [298, 73] width 113 height 125
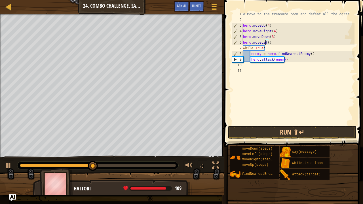
scroll to position [3, 2]
click at [264, 127] on button "Run ⇧↵" at bounding box center [292, 132] width 128 height 13
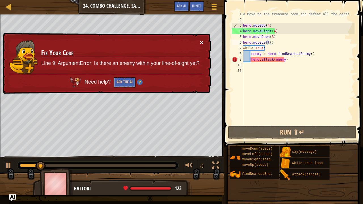
click at [202, 42] on button "×" at bounding box center [201, 42] width 3 height 6
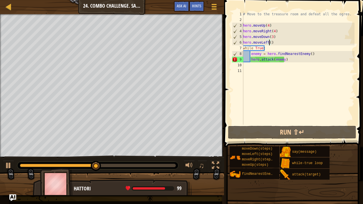
click at [269, 43] on div "# Move to the treasure room and defeat all the ogres. hero . moveUp ( 4 ) hero …" at bounding box center [298, 73] width 113 height 125
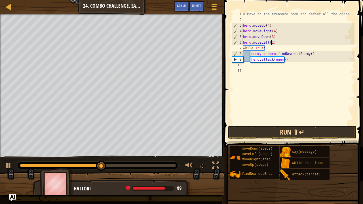
type textarea "hero.moveLeft(2)"
click at [262, 133] on button "Run ⇧↵" at bounding box center [292, 132] width 128 height 13
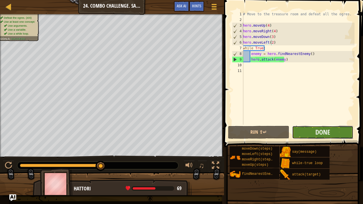
click at [309, 135] on button "Done" at bounding box center [322, 132] width 61 height 13
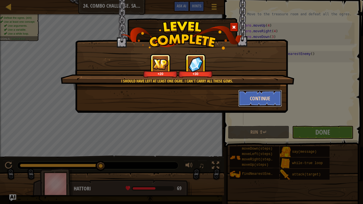
click at [252, 96] on button "Continue" at bounding box center [260, 98] width 44 height 17
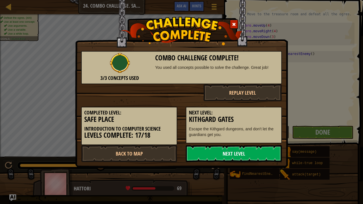
click at [204, 159] on link "Next Level" at bounding box center [234, 153] width 96 height 17
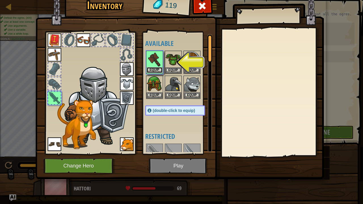
click at [157, 69] on button "Equip" at bounding box center [155, 70] width 16 height 6
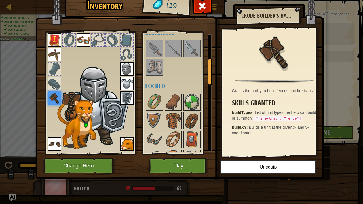
drag, startPoint x: 208, startPoint y: 49, endPoint x: 219, endPoint y: 71, distance: 24.5
click at [219, 71] on div "Inventory 119 Available Equip Equip Equip Equip Equip Equip Equip Equip Equip E…" at bounding box center [181, 86] width 288 height 187
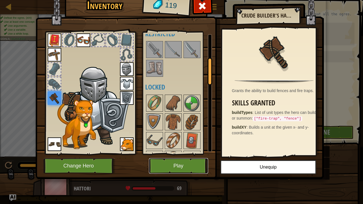
click at [173, 162] on button "Play" at bounding box center [178, 166] width 59 height 16
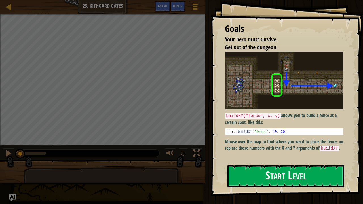
click at [268, 162] on div "Goals Your hero must survive. Get out of the dungeon. buildXY("fence", x, y) al…" at bounding box center [287, 98] width 152 height 196
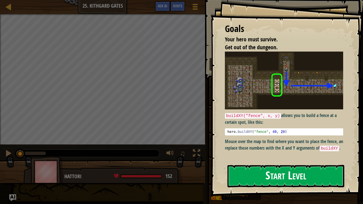
click at [263, 162] on button "Start Level" at bounding box center [285, 176] width 117 height 22
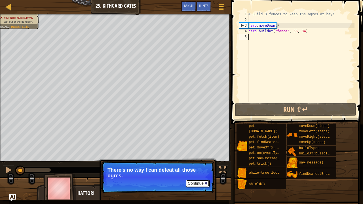
click at [197, 162] on button "Continue" at bounding box center [198, 183] width 24 height 7
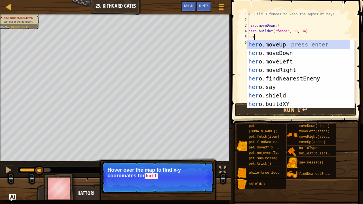
scroll to position [3, 0]
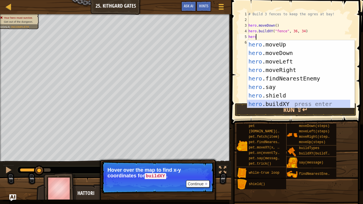
click at [277, 104] on div "hero .moveUp press enter hero .moveDown press enter hero .moveLeft press enter …" at bounding box center [298, 82] width 103 height 85
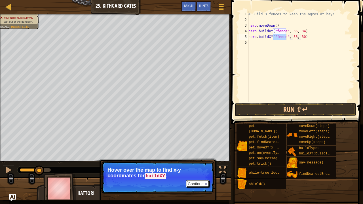
click at [196, 162] on button "Continue" at bounding box center [198, 183] width 24 height 7
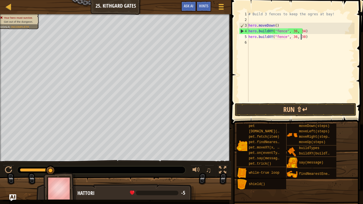
click at [301, 37] on div "# Build 3 fences to keep the ogres at bay! hero . moveDown ( ) hero . buildXY (…" at bounding box center [300, 62] width 107 height 102
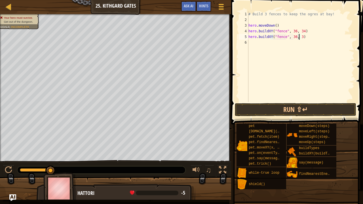
scroll to position [3, 4]
type textarea "hero.buildXY("fence", 36, 31)"
click at [274, 106] on button "Run ⇧↵" at bounding box center [295, 109] width 121 height 13
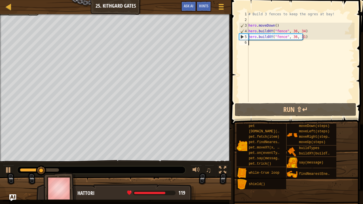
click at [257, 46] on div "# Build 3 fences to keep the ogres at bay! hero . moveDown ( ) hero . buildXY (…" at bounding box center [300, 62] width 107 height 102
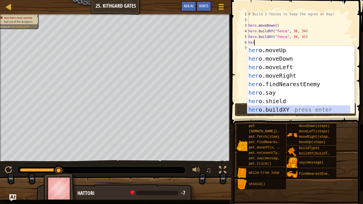
click at [256, 107] on div "her o.moveUp press enter her o.moveDown press enter her o.moveLeft press enter …" at bounding box center [298, 88] width 103 height 85
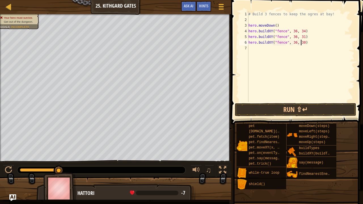
click at [301, 42] on div "# Build 3 fences to keep the ogres at bay! hero . moveDown ( ) hero . buildXY (…" at bounding box center [300, 62] width 107 height 102
type textarea "hero.buildXY("fence", 36, 27)"
click at [279, 109] on button "Run ⇧↵" at bounding box center [295, 109] width 121 height 13
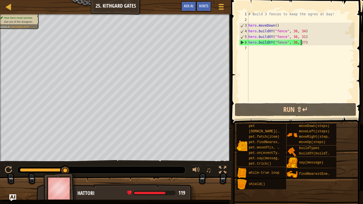
click at [251, 49] on div "# Build 3 fences to keep the ogres at bay! hero . moveDown ( ) hero . buildXY (…" at bounding box center [300, 62] width 107 height 102
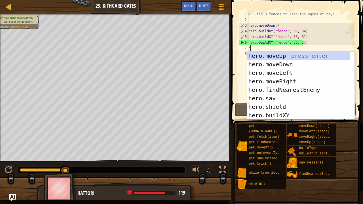
type textarea "he"
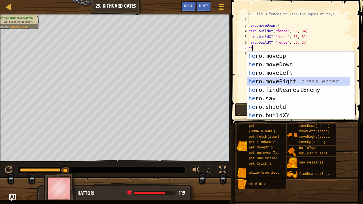
click at [268, 79] on div "he ro.moveUp press enter he ro.moveDown press enter he ro.moveLeft press enter …" at bounding box center [298, 94] width 103 height 85
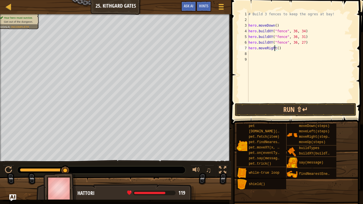
click at [275, 48] on div "# Build 3 fences to keep the ogres at bay! hero . moveDown ( ) hero . buildXY (…" at bounding box center [300, 62] width 107 height 102
click at [275, 47] on div "# Build 3 fences to keep the ogres at bay! hero . moveDown ( ) hero . buildXY (…" at bounding box center [300, 62] width 107 height 102
click at [277, 48] on div "# Build 3 fences to keep the ogres at bay! hero . moveDown ( ) hero . buildXY (…" at bounding box center [300, 62] width 107 height 102
type textarea "hero.moveRight(4)"
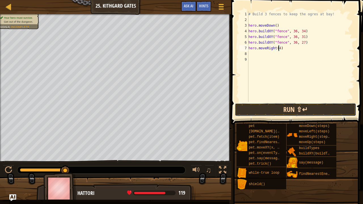
click at [256, 111] on button "Run ⇧↵" at bounding box center [295, 109] width 121 height 13
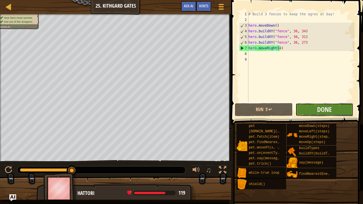
click at [315, 110] on button "Done" at bounding box center [325, 109] width 58 height 13
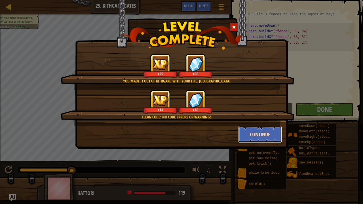
click at [249, 136] on button "Continue" at bounding box center [260, 134] width 44 height 17
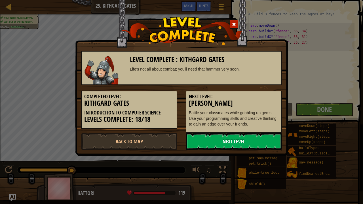
click at [223, 137] on link "Next Level" at bounding box center [234, 141] width 96 height 17
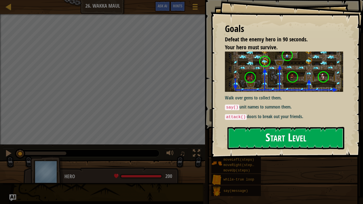
click at [270, 133] on button "Start Level" at bounding box center [285, 138] width 117 height 22
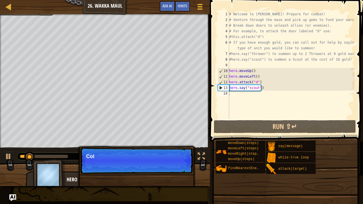
click at [176, 162] on p "Continue Col" at bounding box center [136, 161] width 113 height 26
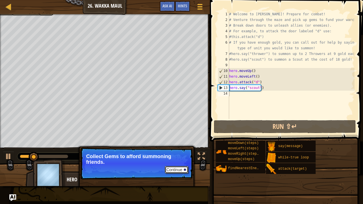
click at [170, 162] on button "Continue" at bounding box center [177, 169] width 24 height 7
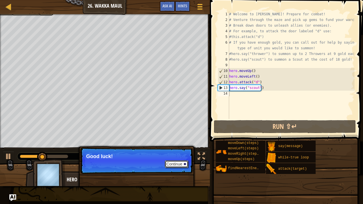
click at [174, 162] on button "Continue" at bounding box center [177, 164] width 24 height 7
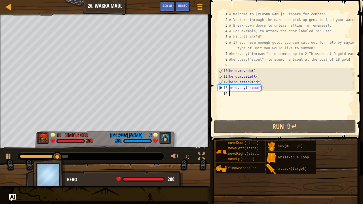
scroll to position [3, 0]
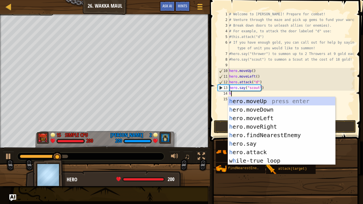
type textarea "he"
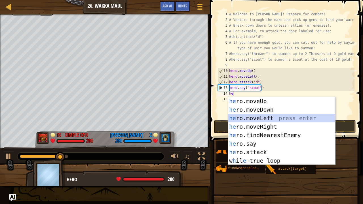
click at [248, 119] on div "he ro.moveUp press enter he ro.moveDown press enter he ro.moveLeft press enter …" at bounding box center [281, 139] width 107 height 85
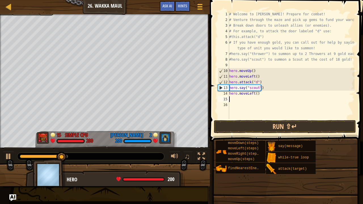
click at [255, 94] on div "# Welcome to [PERSON_NAME]! Prepare for combat! # Venture through the maze and …" at bounding box center [291, 70] width 126 height 119
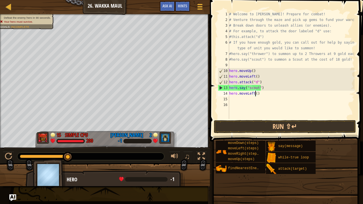
scroll to position [3, 2]
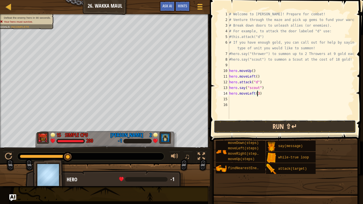
click at [248, 124] on button "Run ⇧↵" at bounding box center [285, 126] width 142 height 13
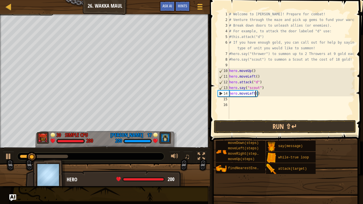
type textarea "hero.moveLeft(4)"
click at [232, 99] on div "# Welcome to [PERSON_NAME]! Prepare for combat! # Venture through the maze and …" at bounding box center [291, 70] width 126 height 119
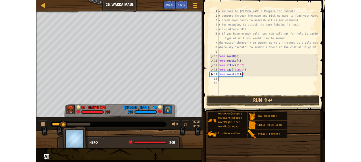
scroll to position [3, 0]
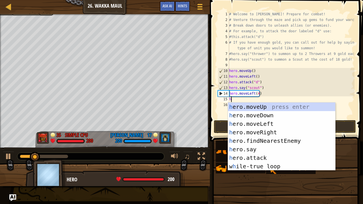
type textarea "he"
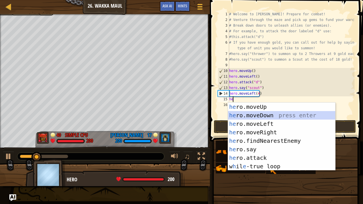
click at [243, 114] on div "he ro.moveUp press enter he ro.moveDown press enter he ro.moveLeft press enter …" at bounding box center [281, 145] width 107 height 85
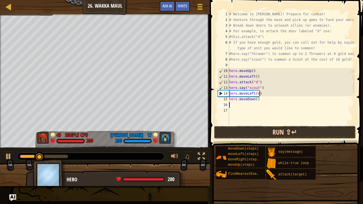
click at [252, 130] on button "Run ⇧↵" at bounding box center [285, 132] width 142 height 13
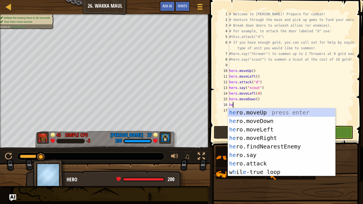
click at [344, 98] on div "# Welcome to [PERSON_NAME]! Prepare for combat! # Venture through the maze and …" at bounding box center [291, 73] width 126 height 125
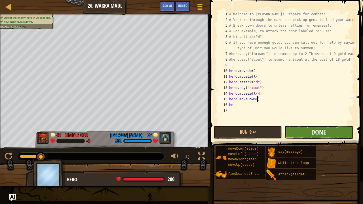
type textarea "hero.moveDown()"
click at [324, 137] on button "Done" at bounding box center [319, 132] width 68 height 13
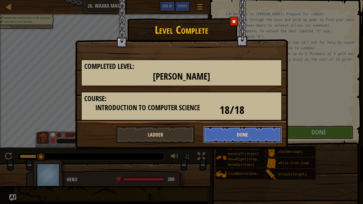
click at [232, 134] on button "Done" at bounding box center [242, 134] width 79 height 17
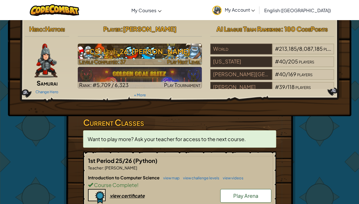
click at [171, 51] on h3 "CS1 Level 26: [PERSON_NAME]" at bounding box center [140, 51] width 124 height 13
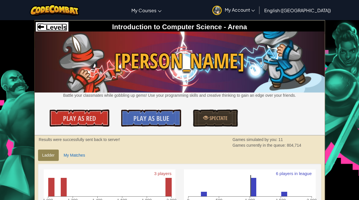
drag, startPoint x: 48, startPoint y: 24, endPoint x: 43, endPoint y: 27, distance: 5.6
click at [43, 27] on span at bounding box center [40, 26] width 7 height 7
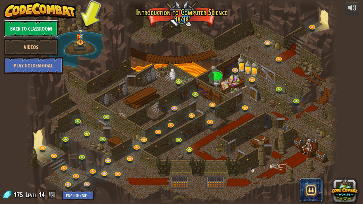
click at [33, 26] on link "Back to Classroom" at bounding box center [31, 28] width 55 height 17
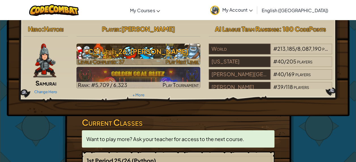
click at [132, 59] on div at bounding box center [139, 62] width 124 height 7
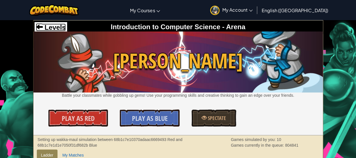
click at [45, 27] on span "Levels" at bounding box center [54, 28] width 23 height 8
